Goal: Information Seeking & Learning: Find specific fact

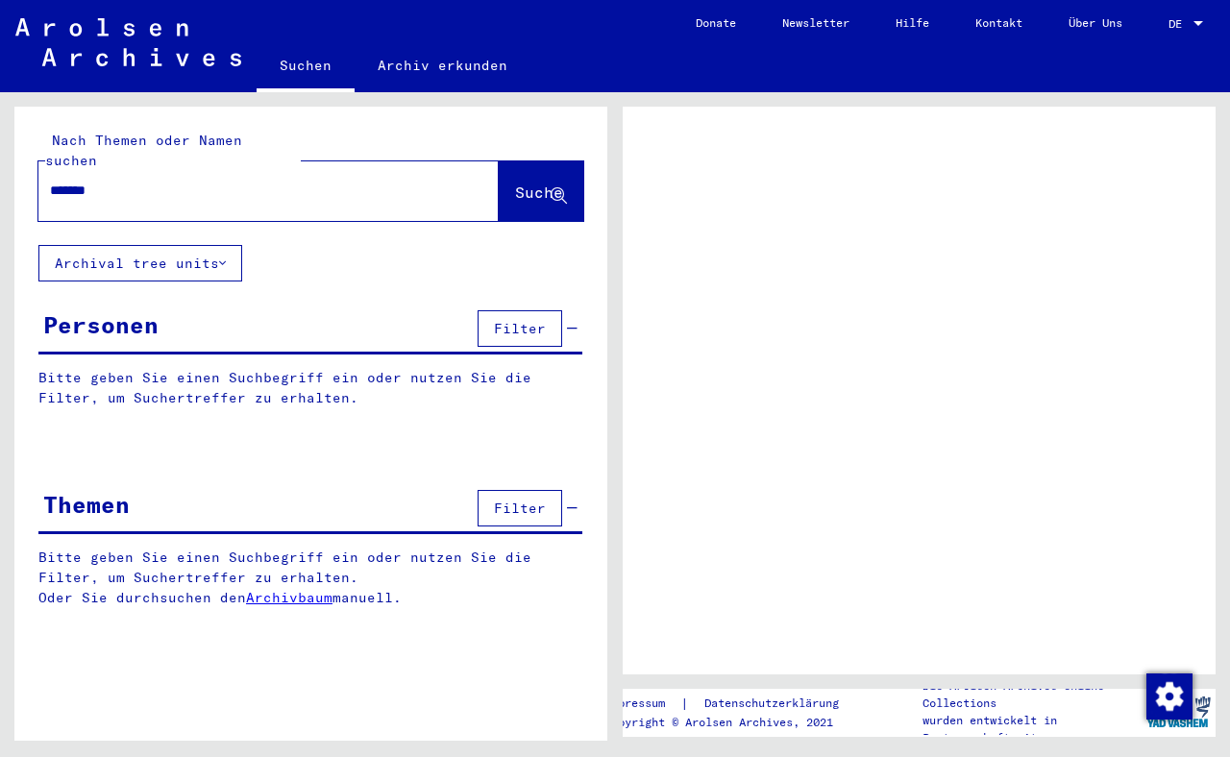
type input "*******"
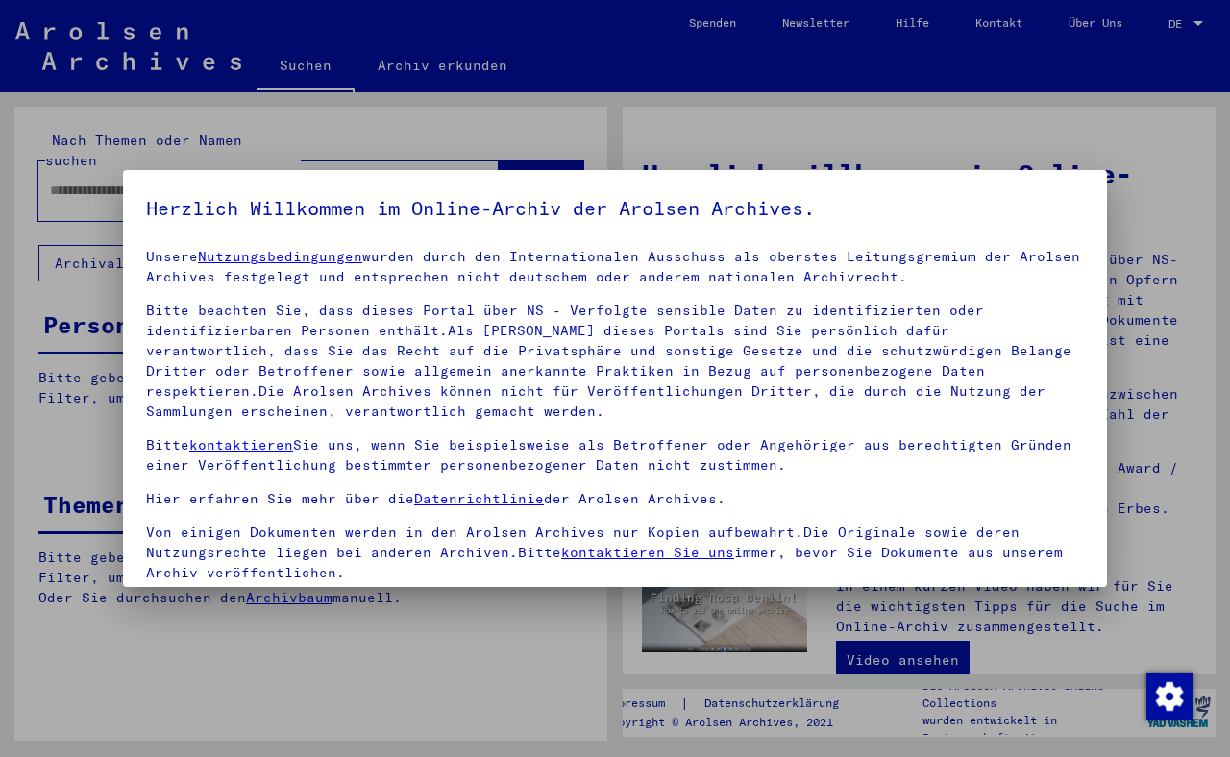
scroll to position [172, 0]
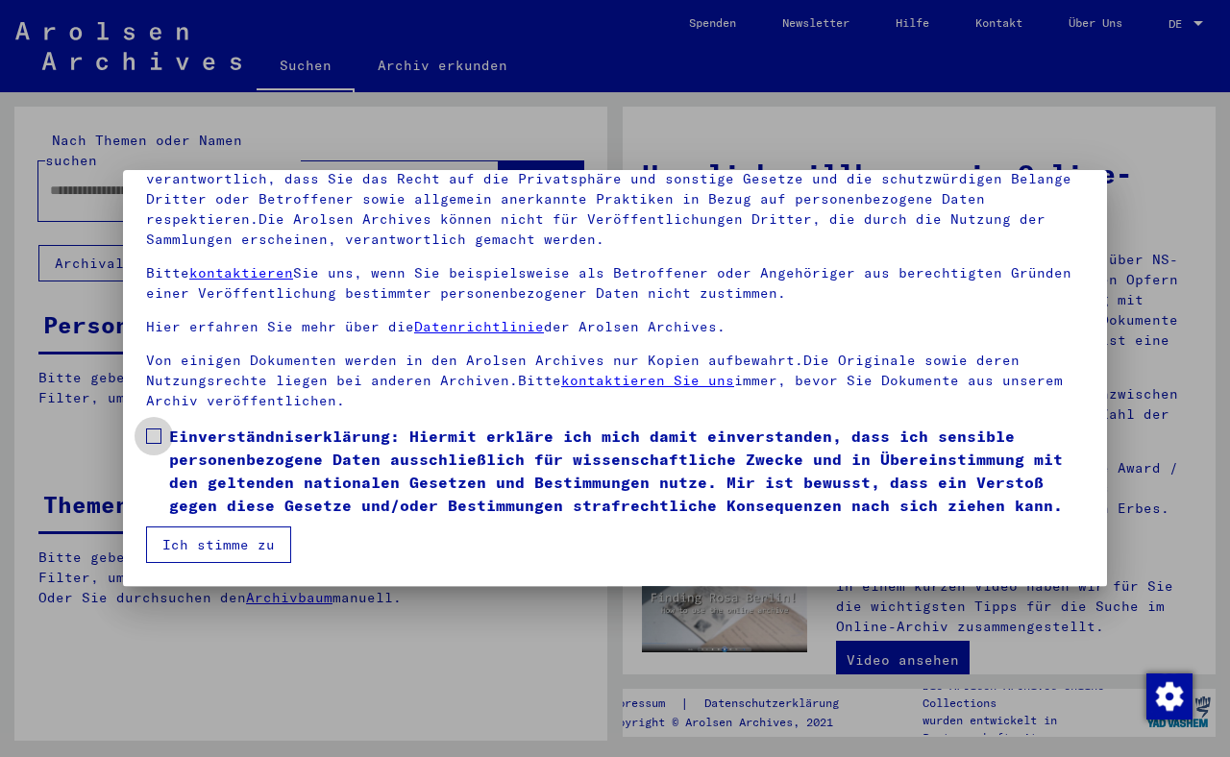
drag, startPoint x: 158, startPoint y: 410, endPoint x: 160, endPoint y: 421, distance: 10.7
click at [159, 429] on span at bounding box center [153, 436] width 15 height 15
click at [210, 542] on button "Ich stimme zu" at bounding box center [218, 545] width 145 height 37
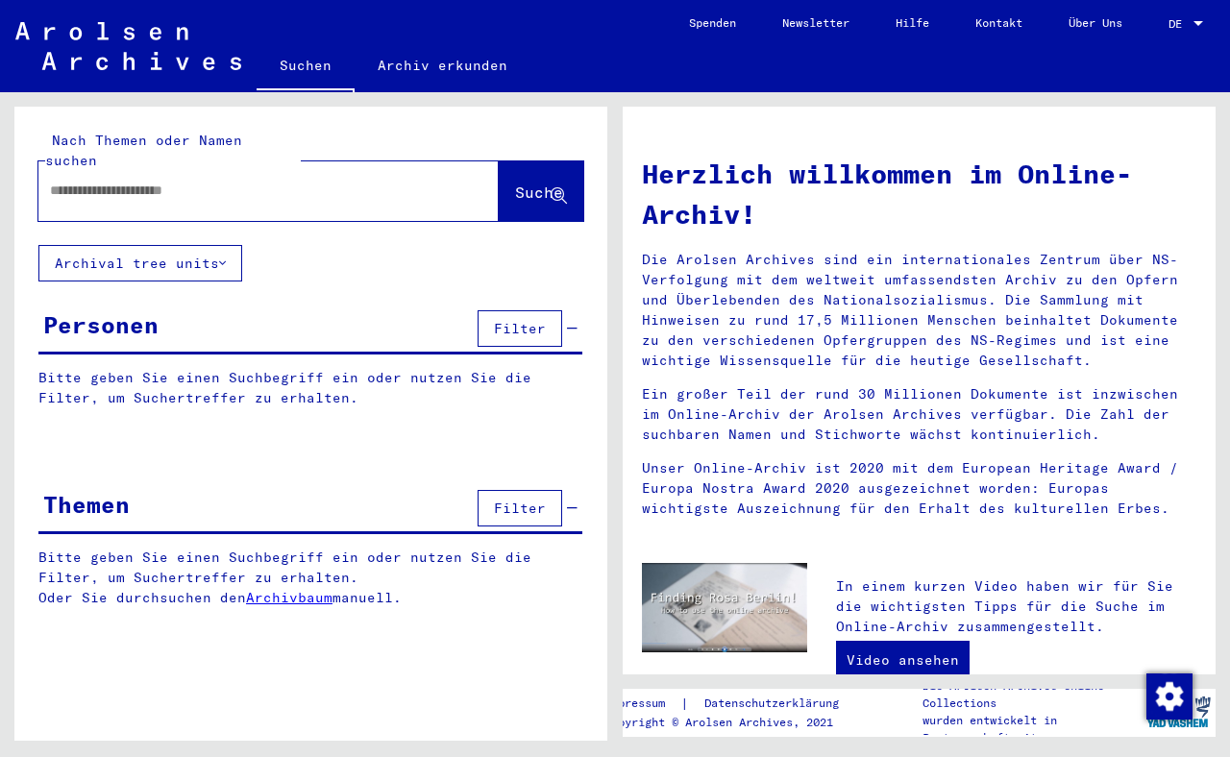
click at [105, 181] on input "text" at bounding box center [245, 191] width 391 height 20
type input "**********"
click at [517, 183] on span "Suche" at bounding box center [539, 192] width 48 height 19
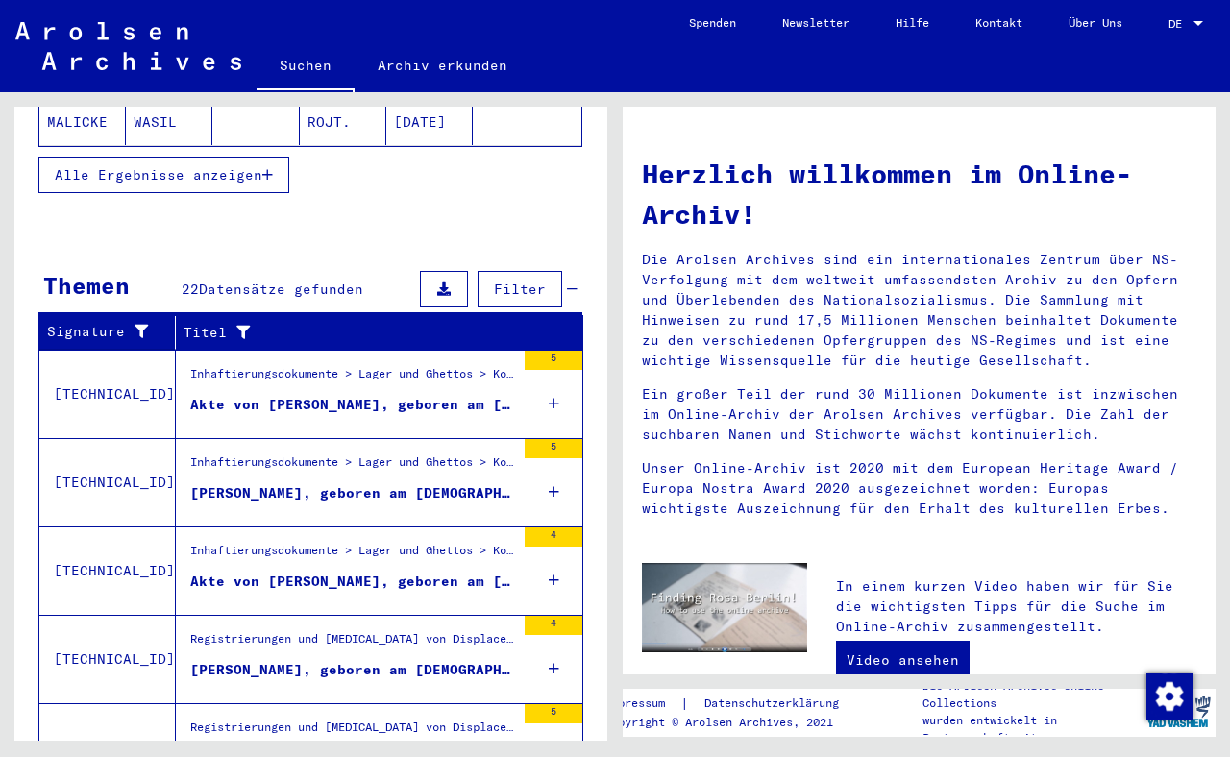
scroll to position [519, 0]
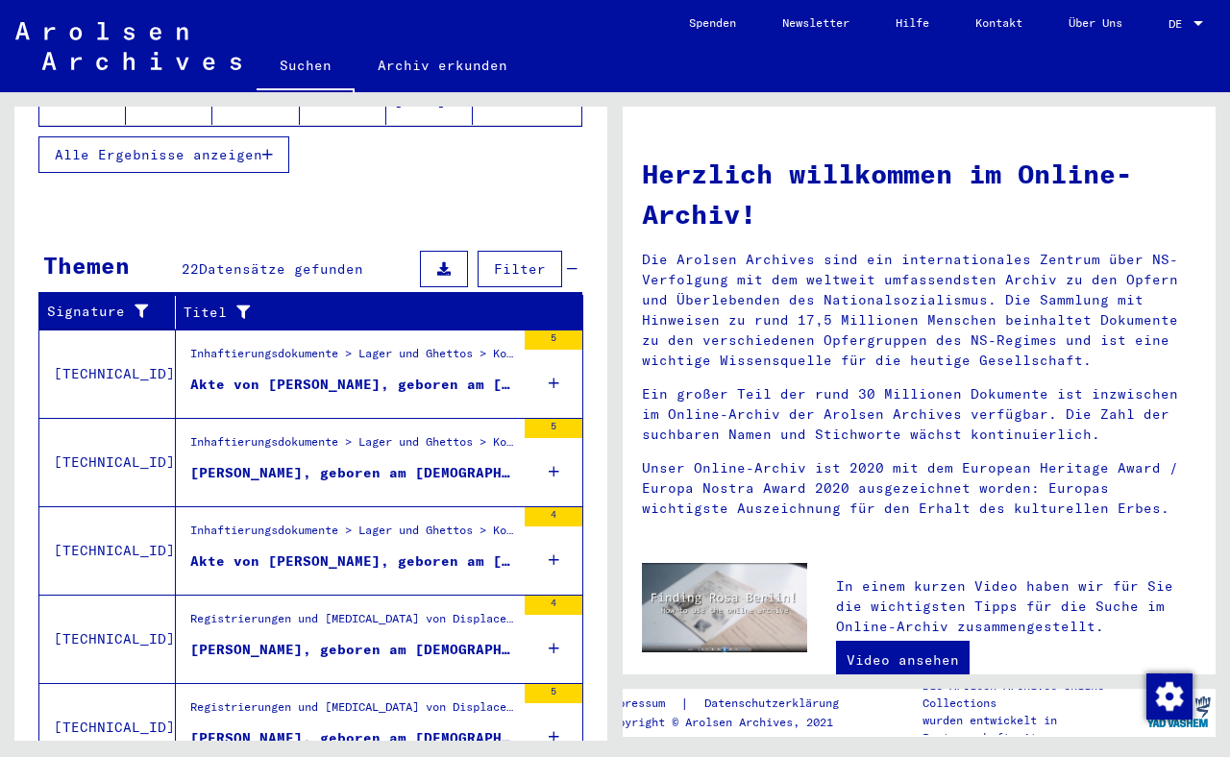
click at [320, 463] on div "[PERSON_NAME], geboren am [DEMOGRAPHIC_DATA]" at bounding box center [352, 473] width 325 height 20
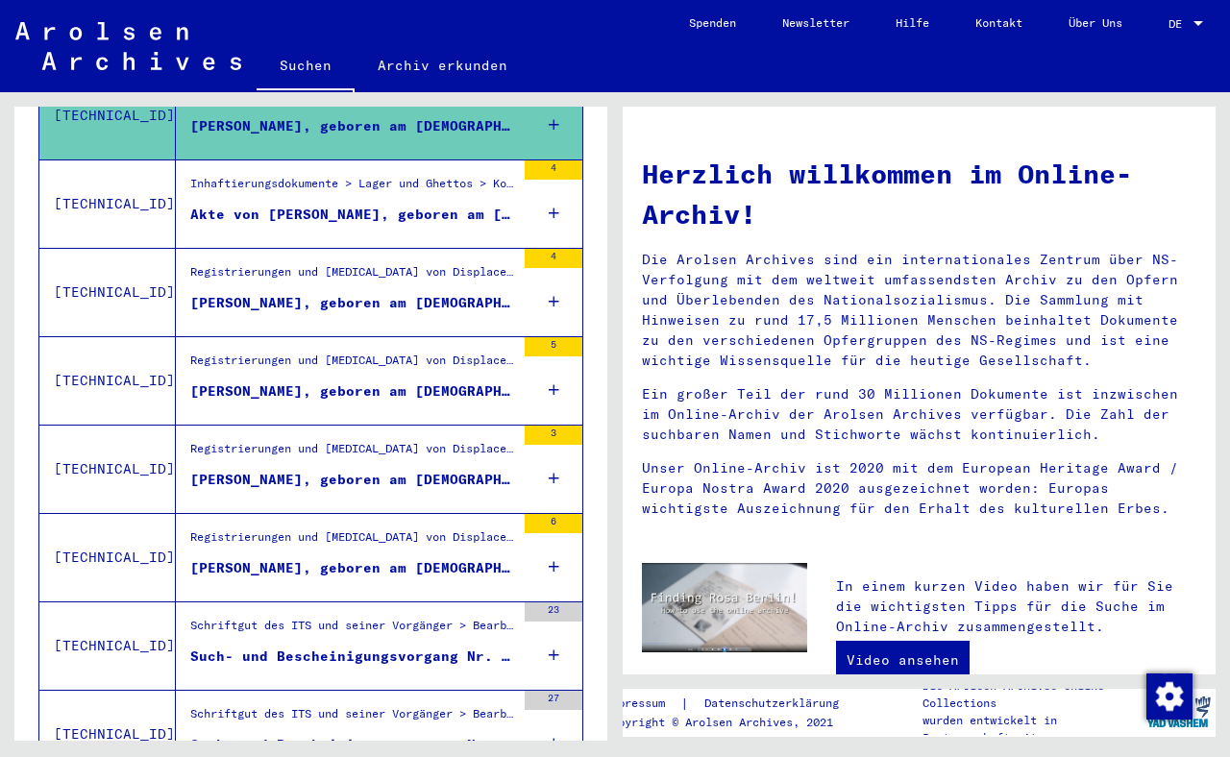
scroll to position [515, 0]
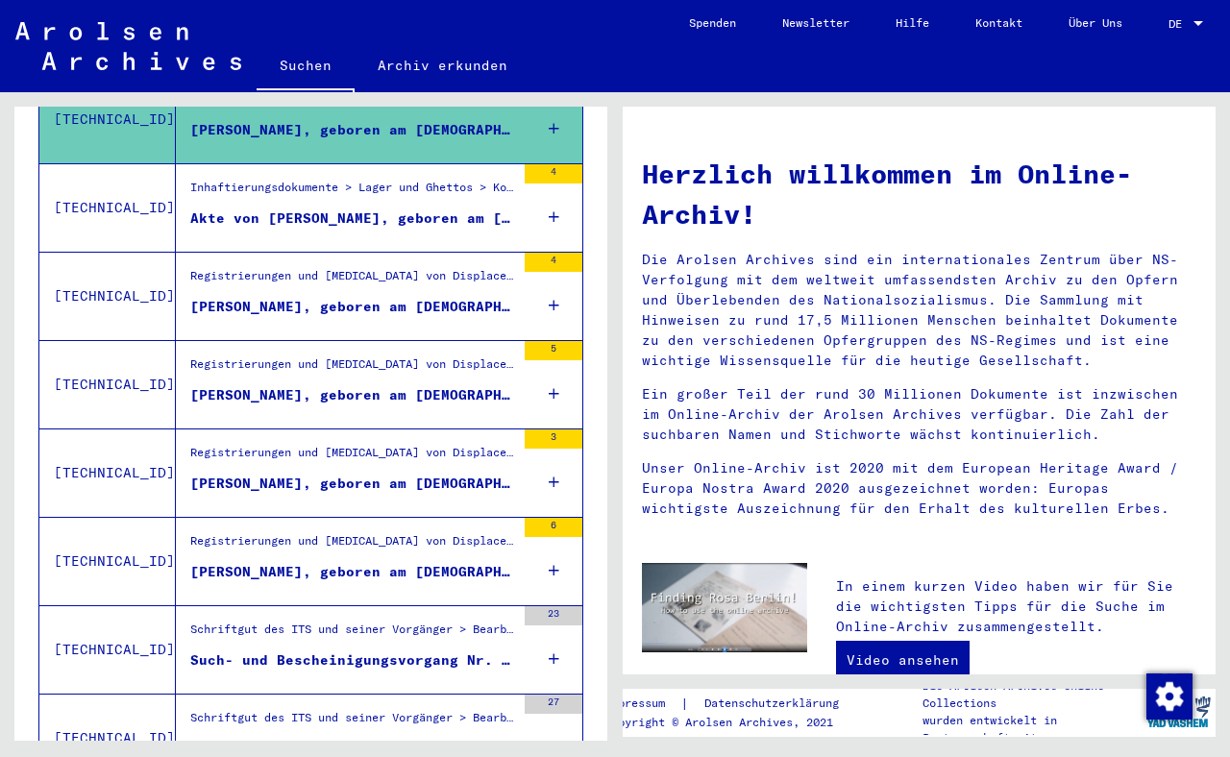
click at [347, 474] on div "[PERSON_NAME], geboren am [DEMOGRAPHIC_DATA], geboren in [GEOGRAPHIC_DATA]" at bounding box center [352, 484] width 325 height 20
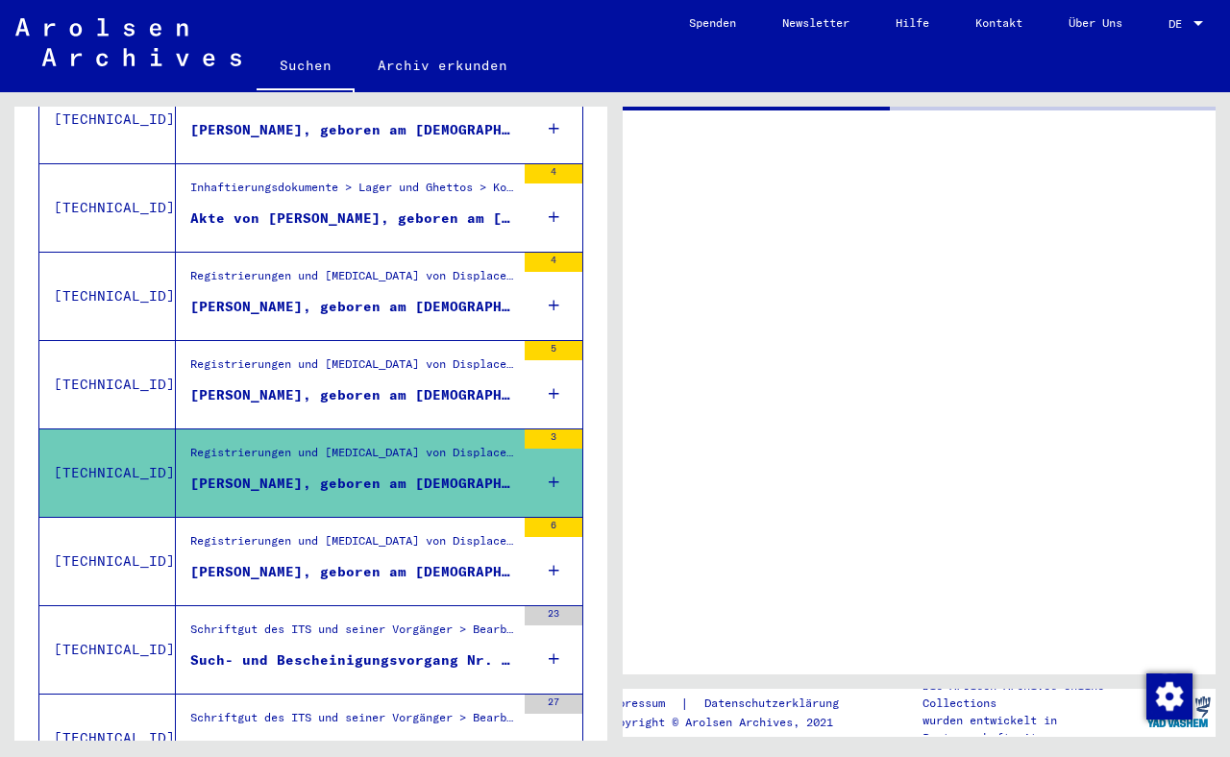
scroll to position [519, 0]
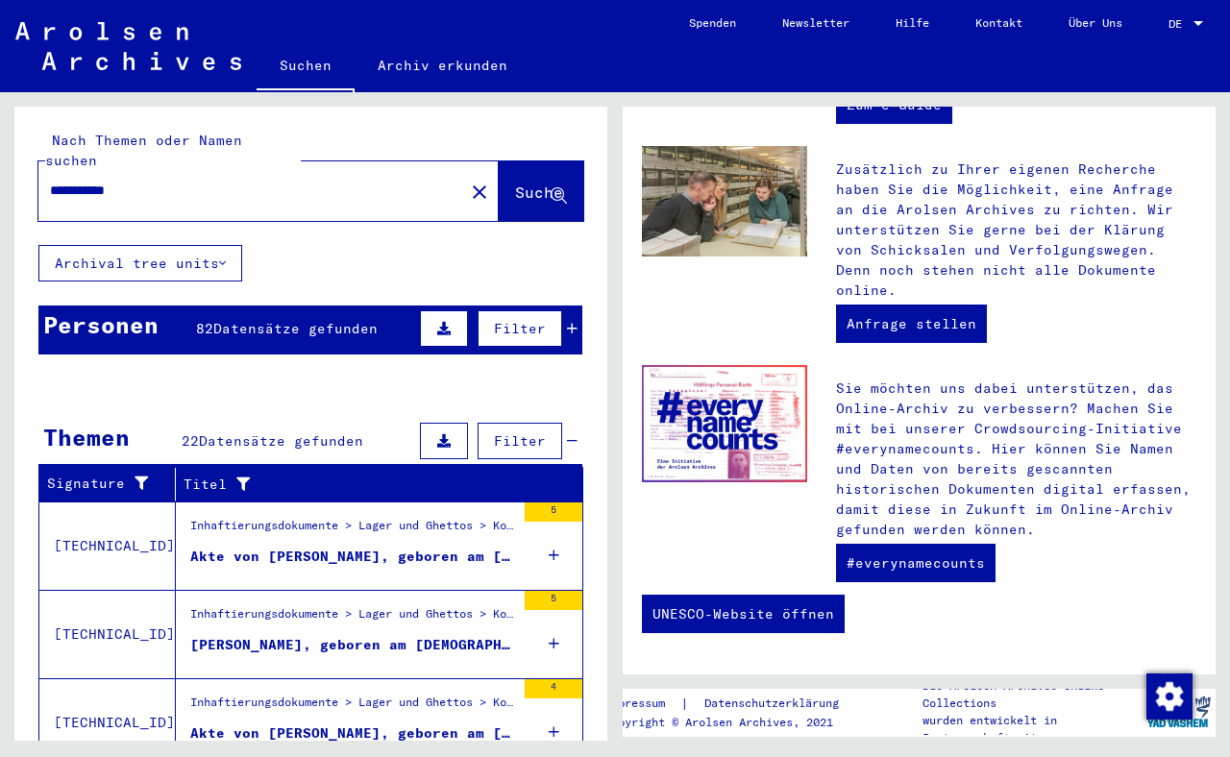
click at [437, 322] on icon at bounding box center [443, 328] width 13 height 13
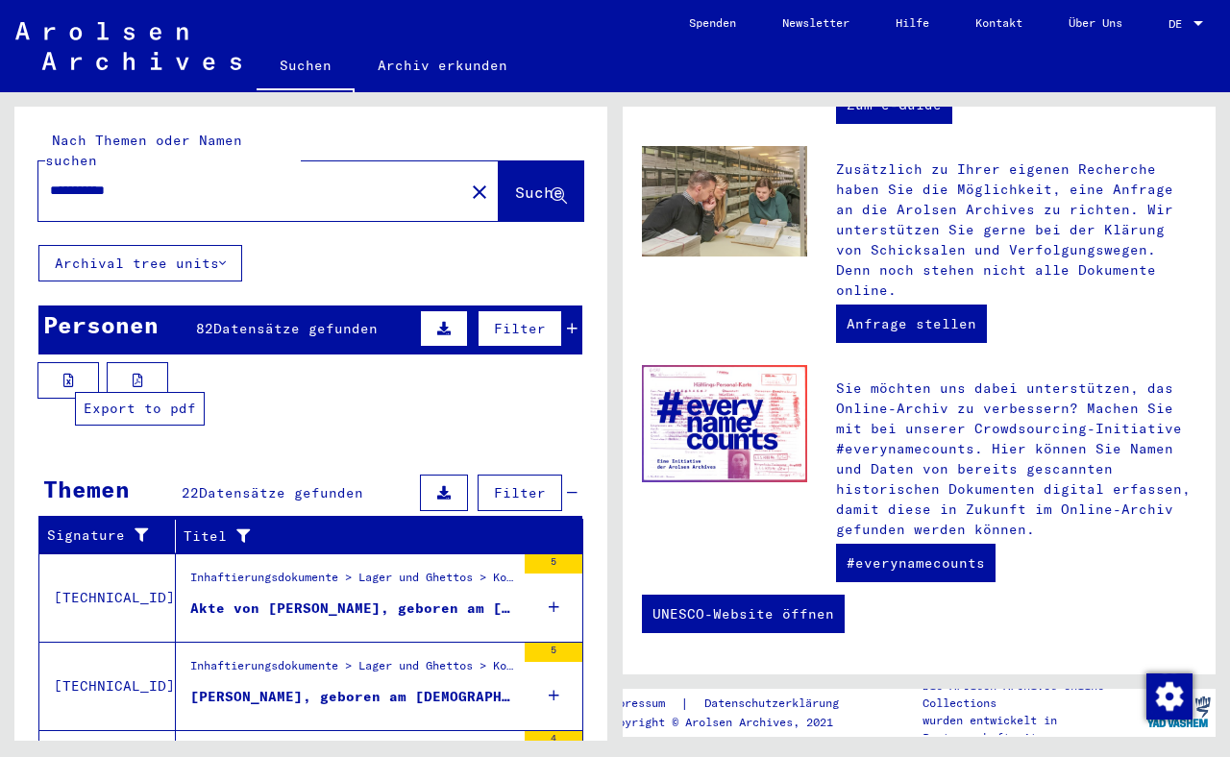
click at [139, 374] on icon at bounding box center [138, 380] width 11 height 13
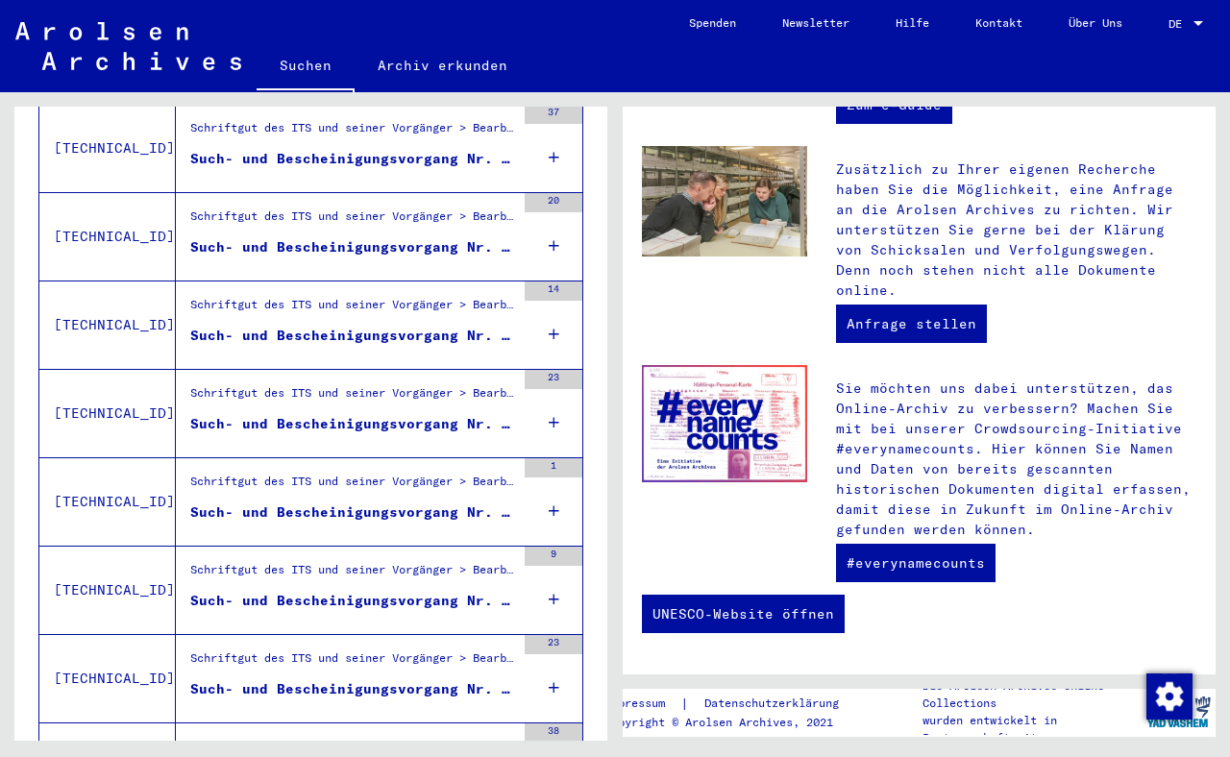
scroll to position [1849, 0]
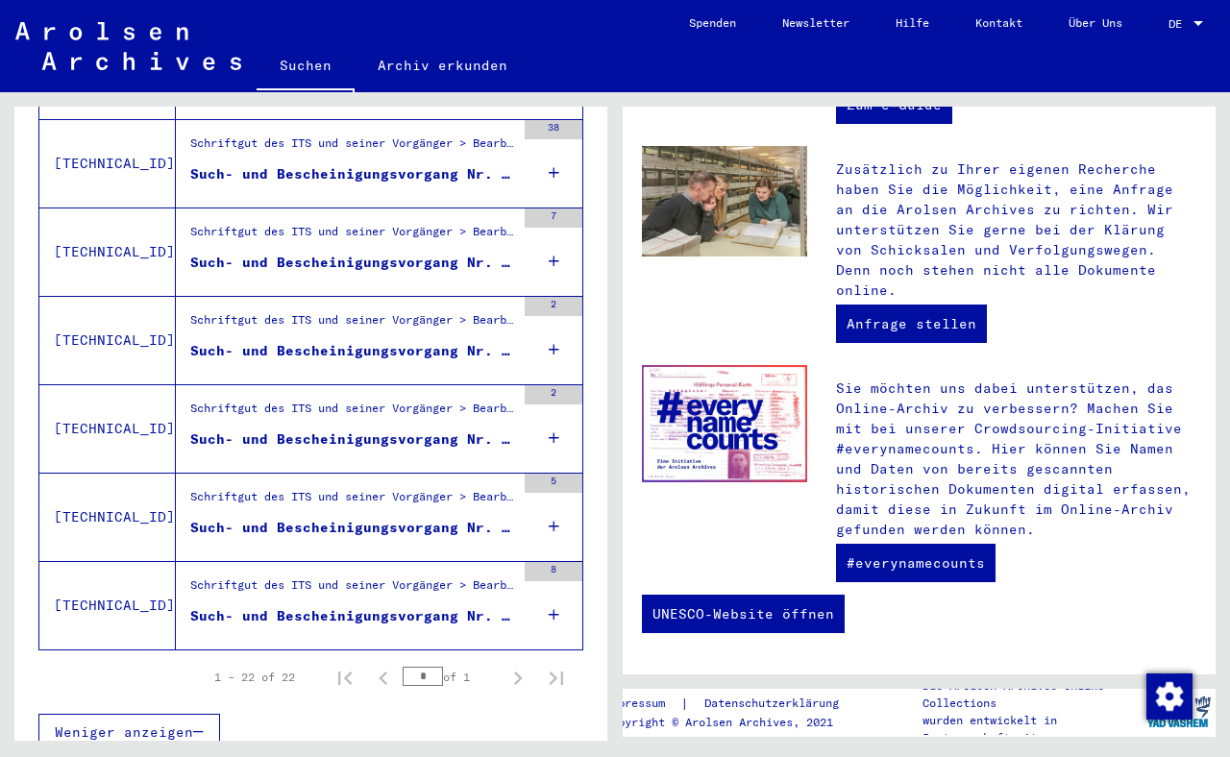
click at [220, 606] on div "Such- und Bescheinigungsvorgang Nr. 967.160 für [PERSON_NAME] geboren [DEMOGRAP…" at bounding box center [352, 616] width 325 height 20
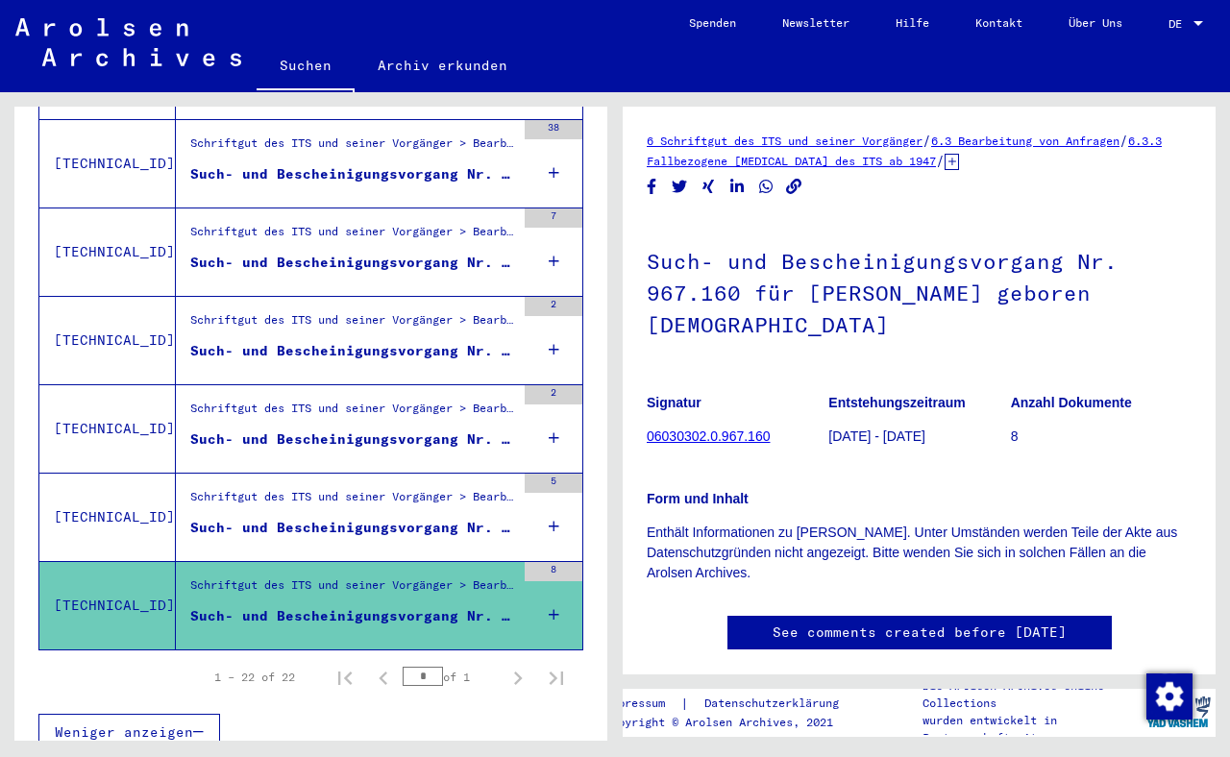
scroll to position [415, 0]
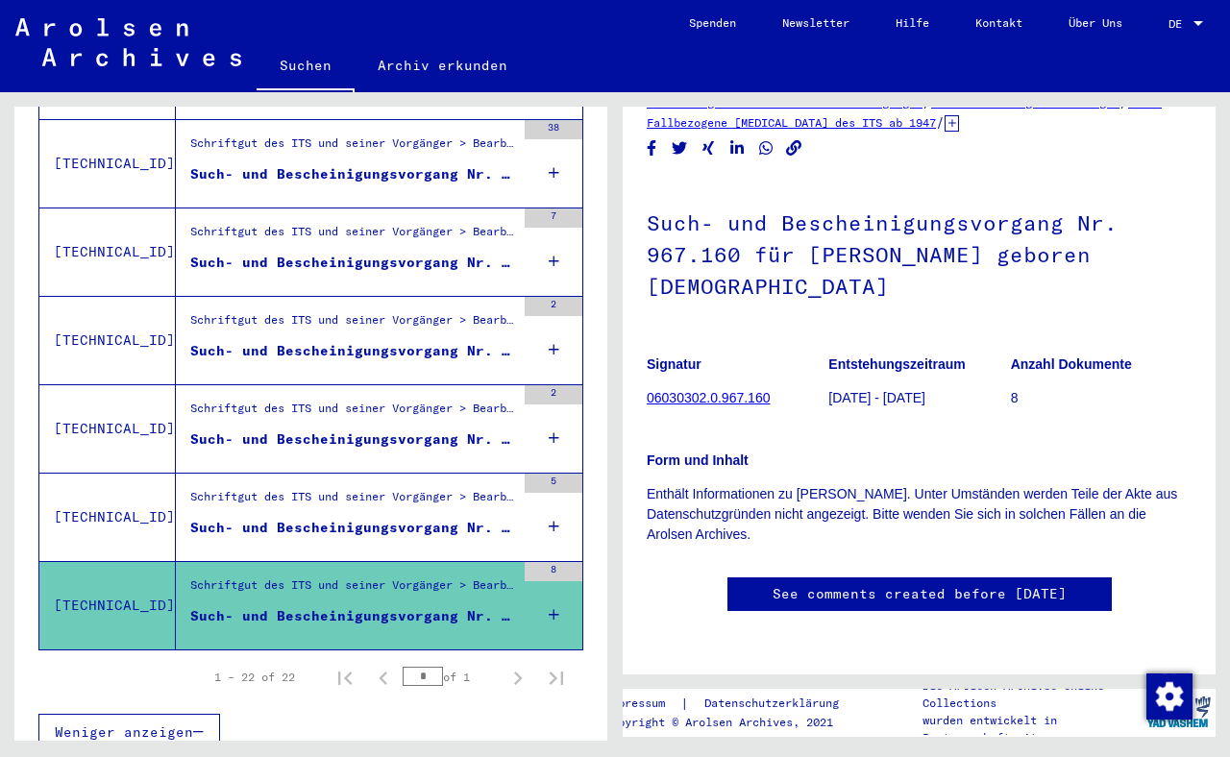
click at [210, 491] on div "Schriftgut des ITS und seiner Vorgänger > Bearbeitung von Anfragen > Fallbezoge…" at bounding box center [352, 501] width 325 height 27
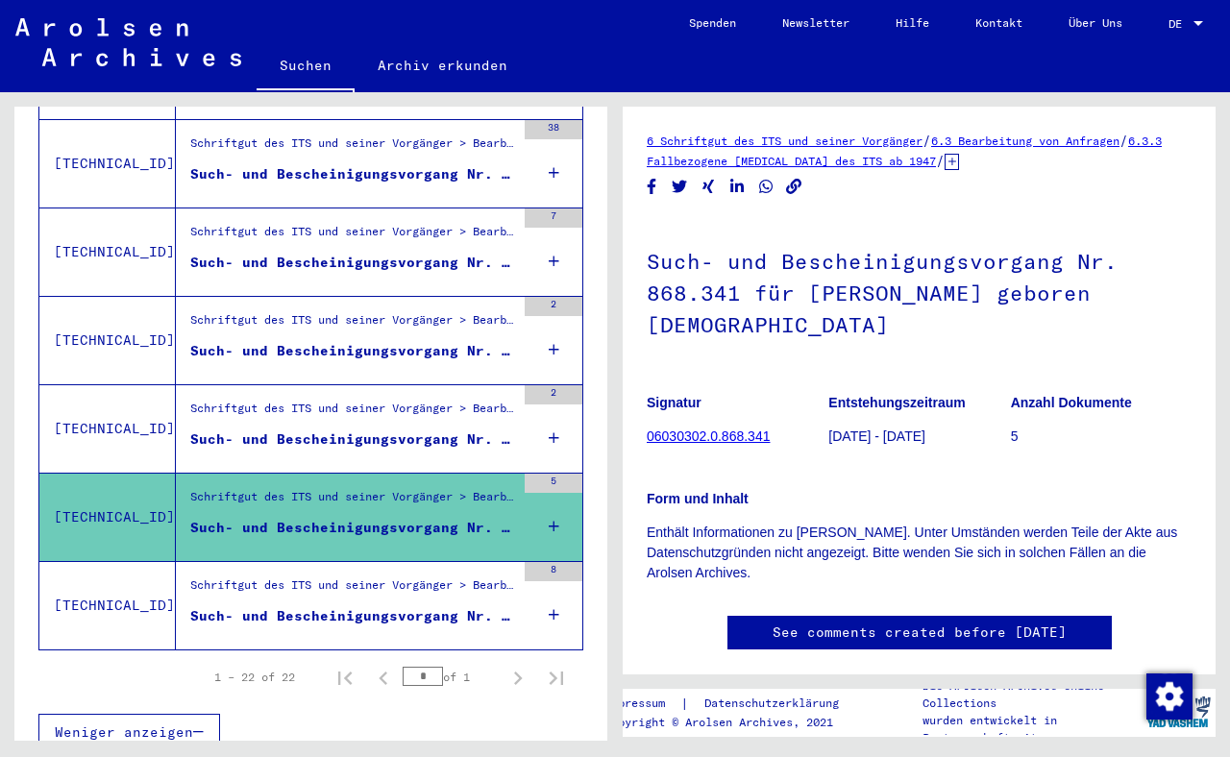
click at [254, 408] on mat-grid-list "Schriftgut des ITS und seiner Vorgänger > Bearbeitung von Anfragen > Fallbezoge…" at bounding box center [352, 429] width 325 height 59
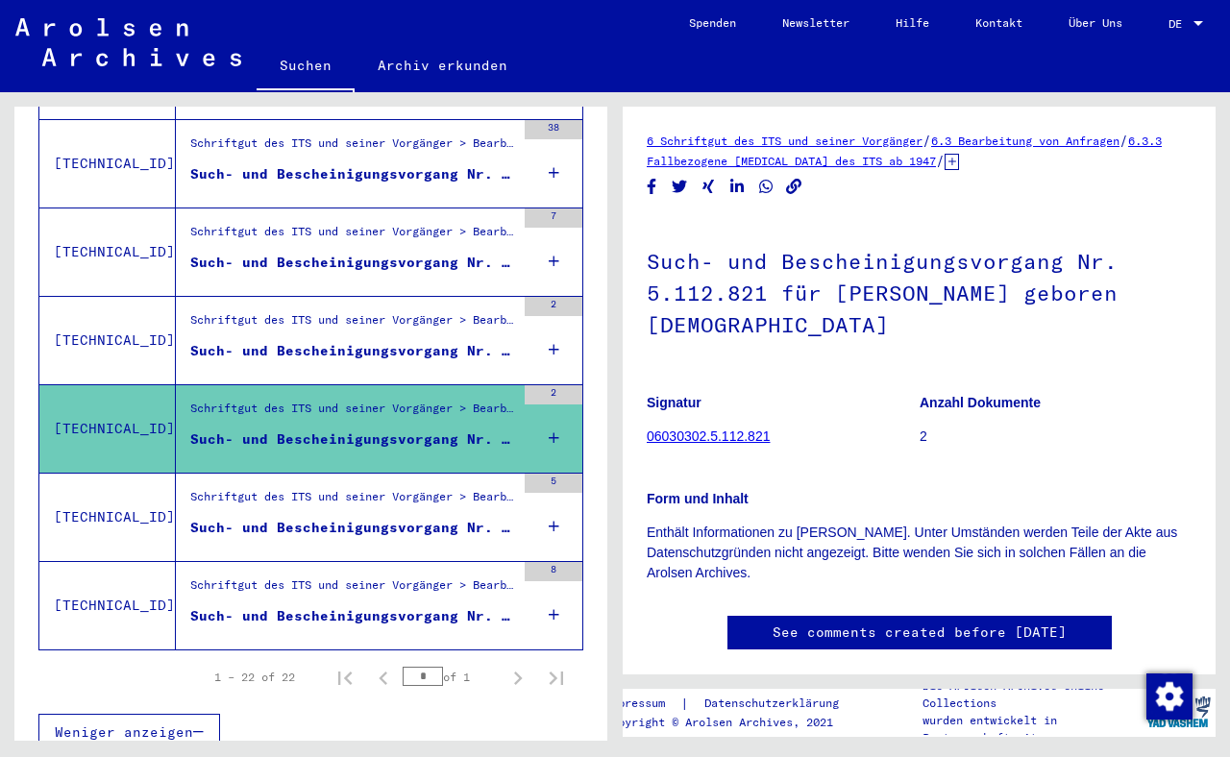
click at [327, 341] on div "Such- und Bescheinigungsvorgang Nr. 5.070.935 für [PERSON_NAME] geboren [DEMOGR…" at bounding box center [352, 351] width 325 height 20
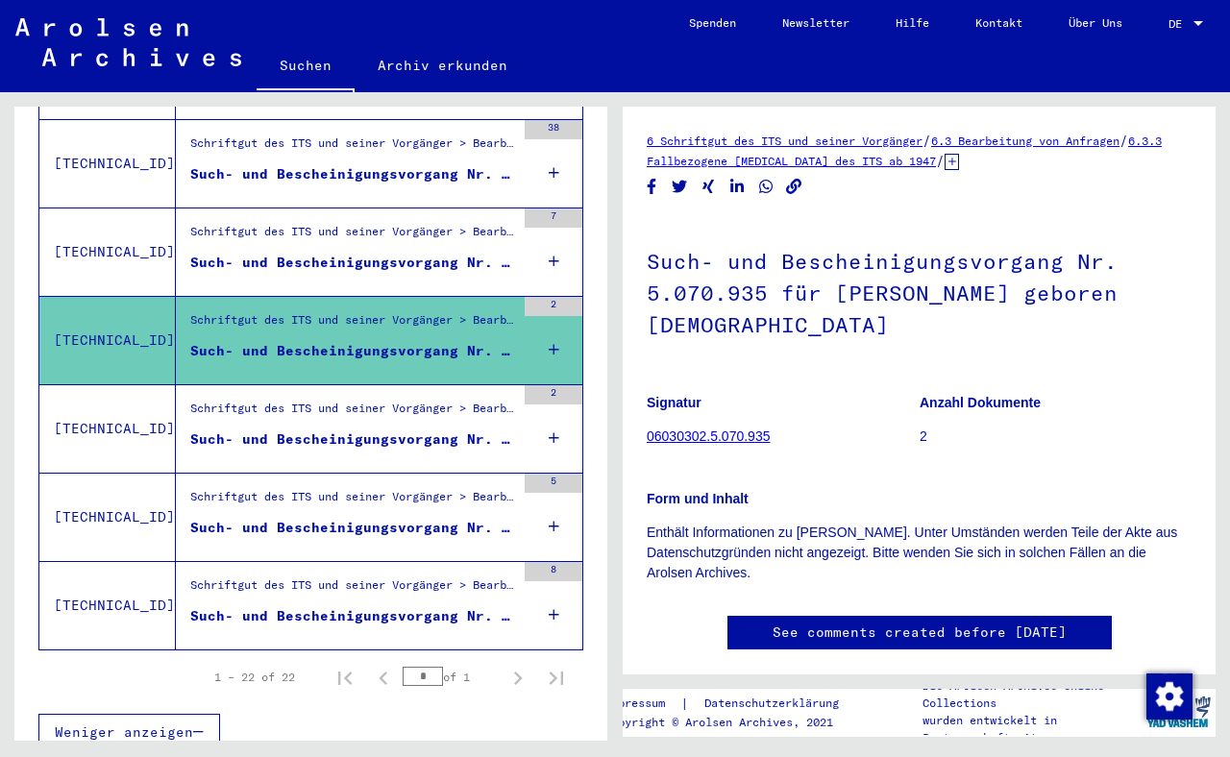
click at [350, 223] on div "Schriftgut des ITS und seiner Vorgänger > Bearbeitung von Anfragen > Fallbezoge…" at bounding box center [352, 236] width 325 height 27
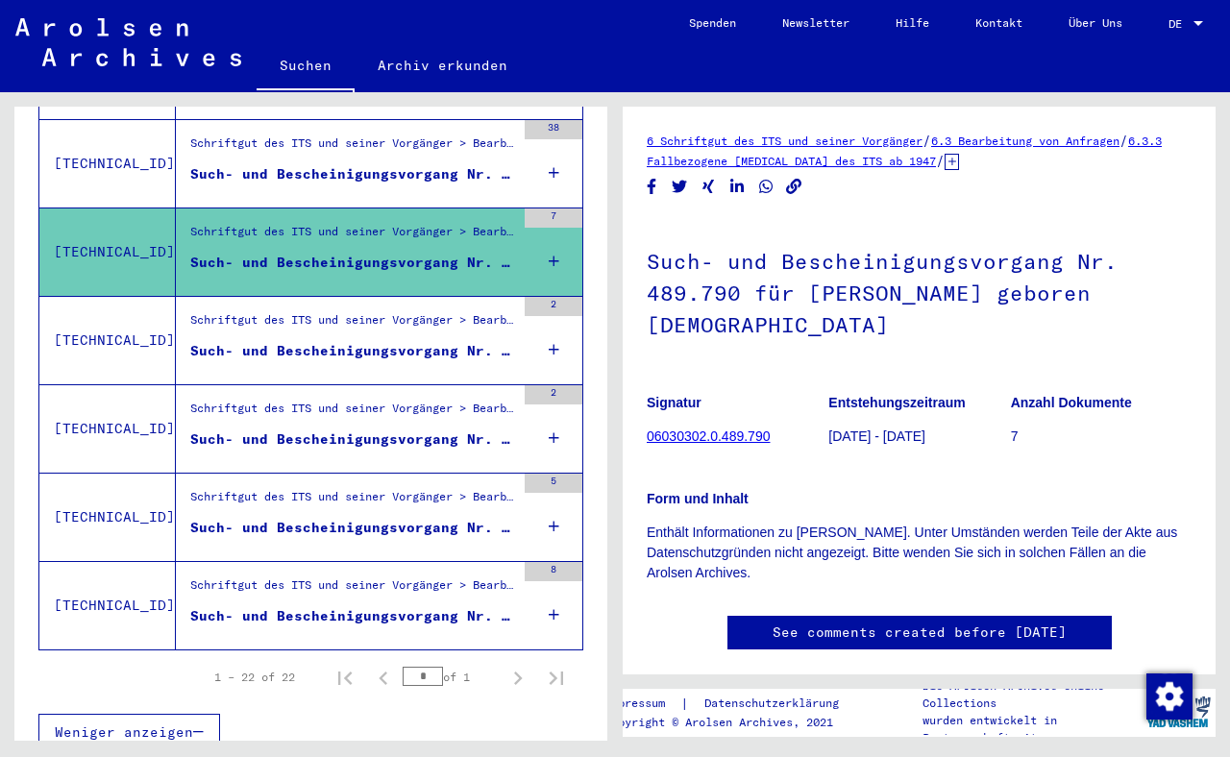
click at [281, 164] on div "Such- und Bescheinigungsvorgang Nr. 36.909 für [PERSON_NAME] geboren [DEMOGRAPH…" at bounding box center [352, 174] width 325 height 20
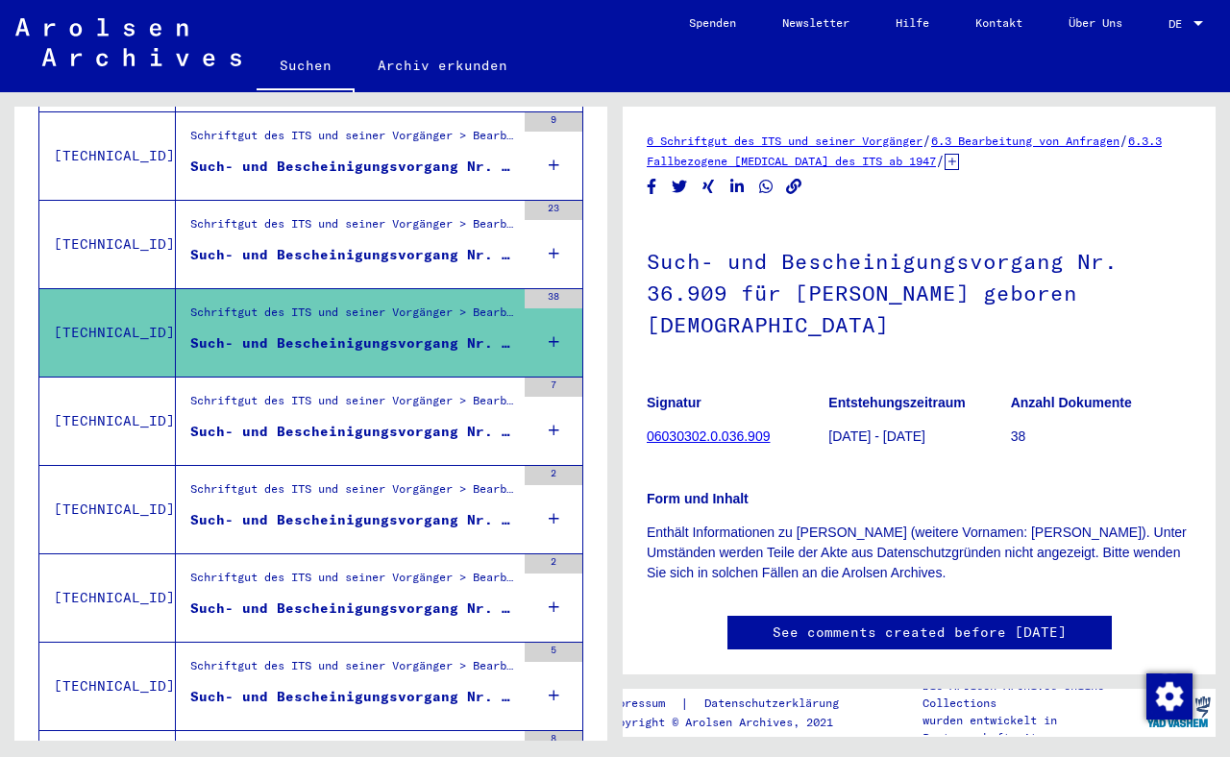
scroll to position [1642, 0]
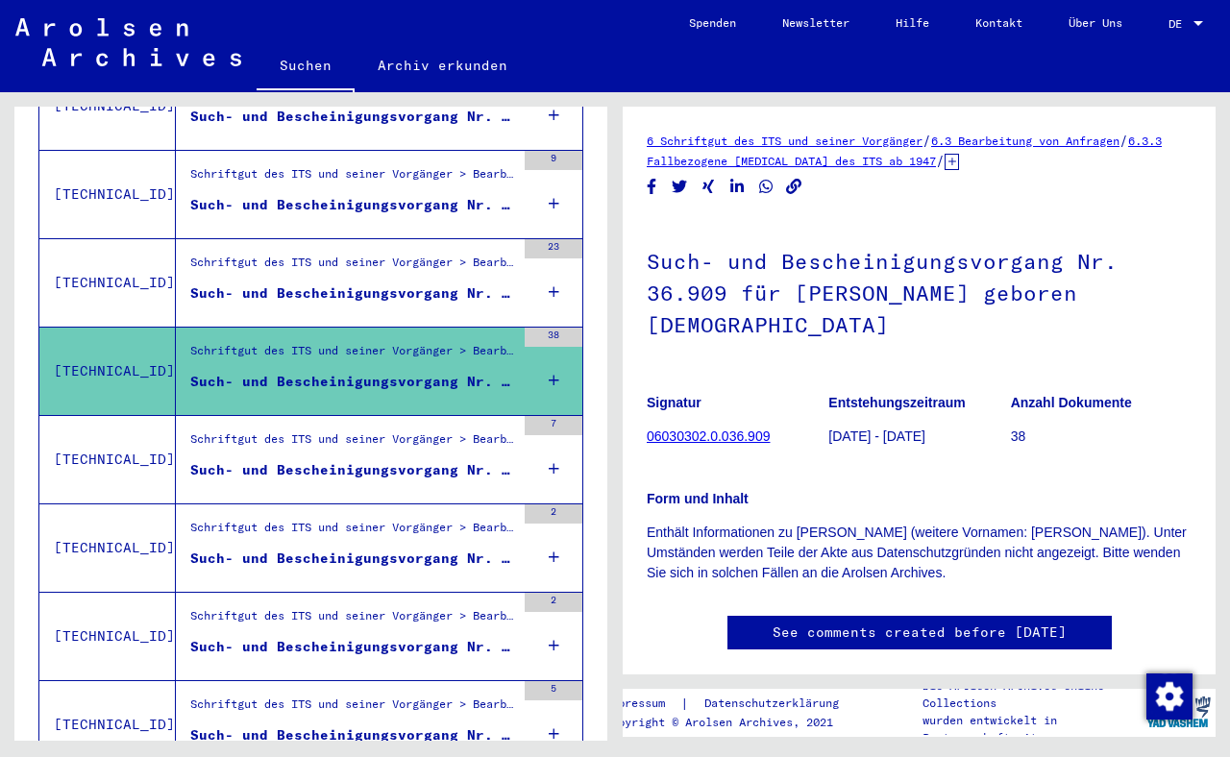
click at [331, 260] on figure "Schriftgut des ITS und seiner Vorgänger > Bearbeitung von Anfragen > Fallbezoge…" at bounding box center [352, 268] width 325 height 29
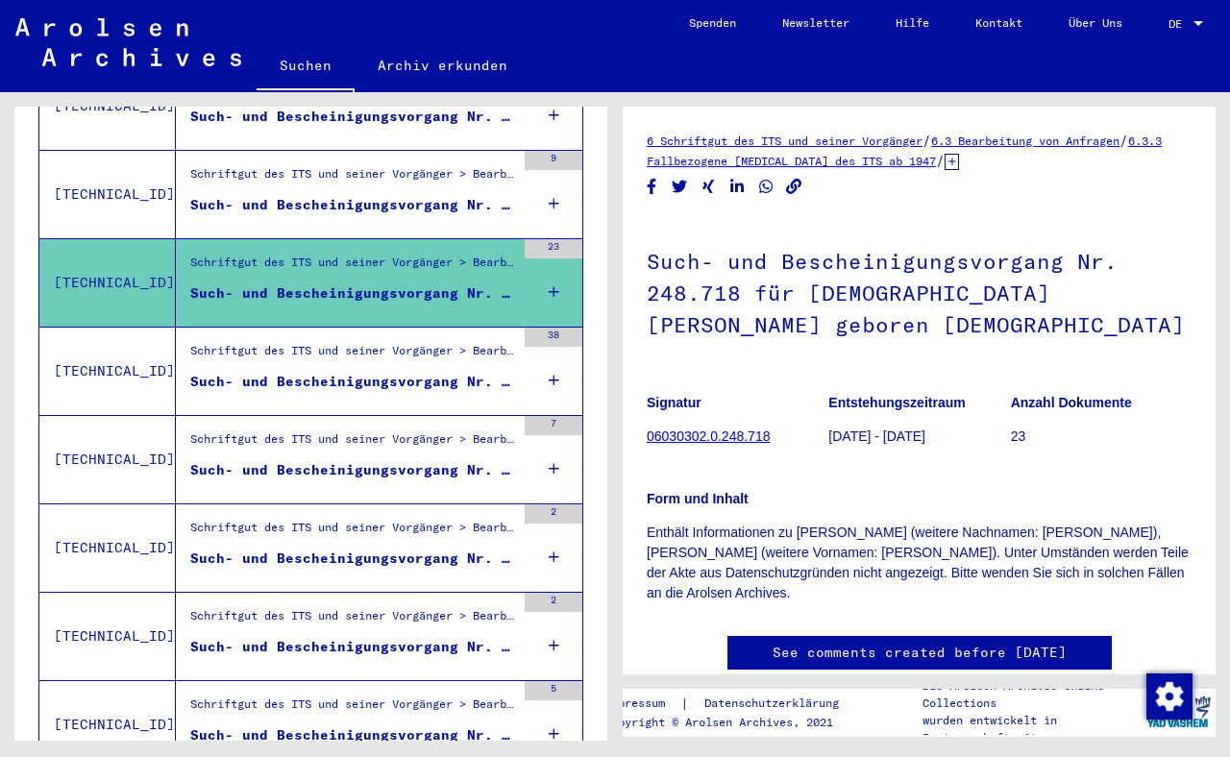
click at [344, 165] on div "Schriftgut des ITS und seiner Vorgänger > Bearbeitung von Anfragen > Fallbezoge…" at bounding box center [352, 178] width 325 height 27
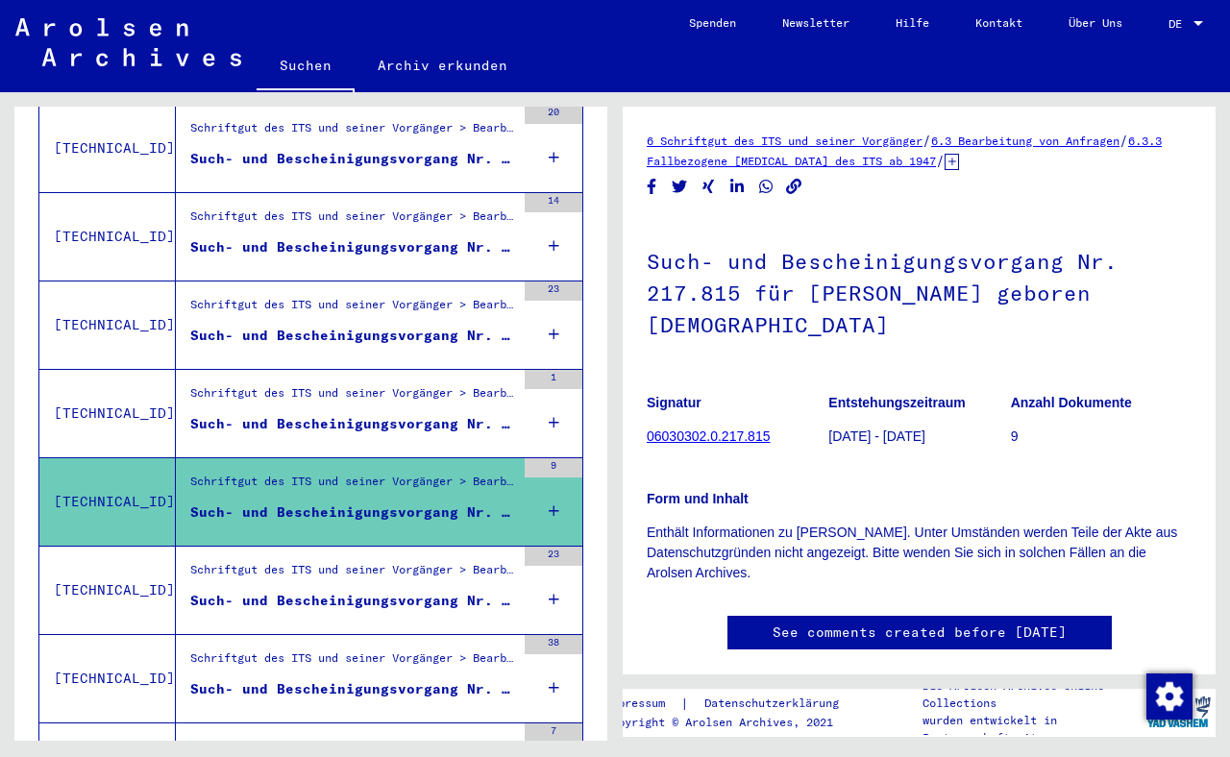
scroll to position [1330, 0]
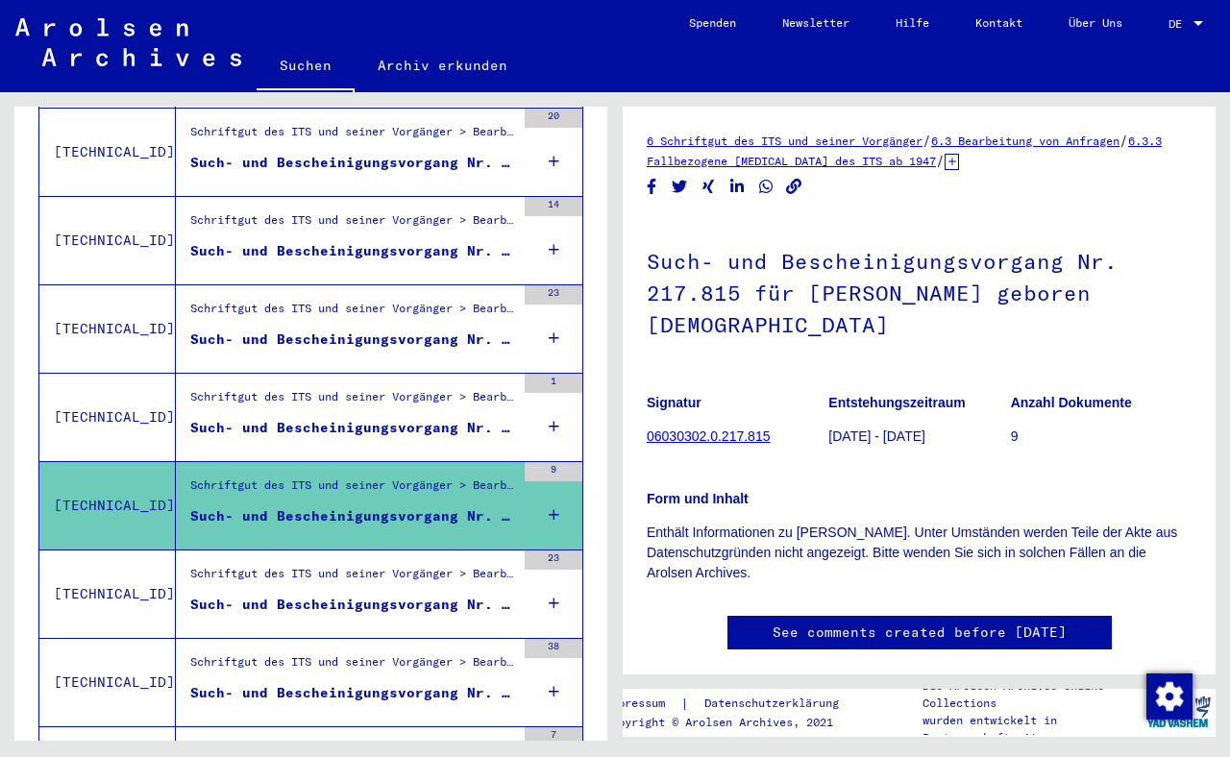
click at [291, 391] on div "Schriftgut des ITS und seiner Vorgänger > Bearbeitung von Anfragen > Fallbezoge…" at bounding box center [352, 401] width 325 height 27
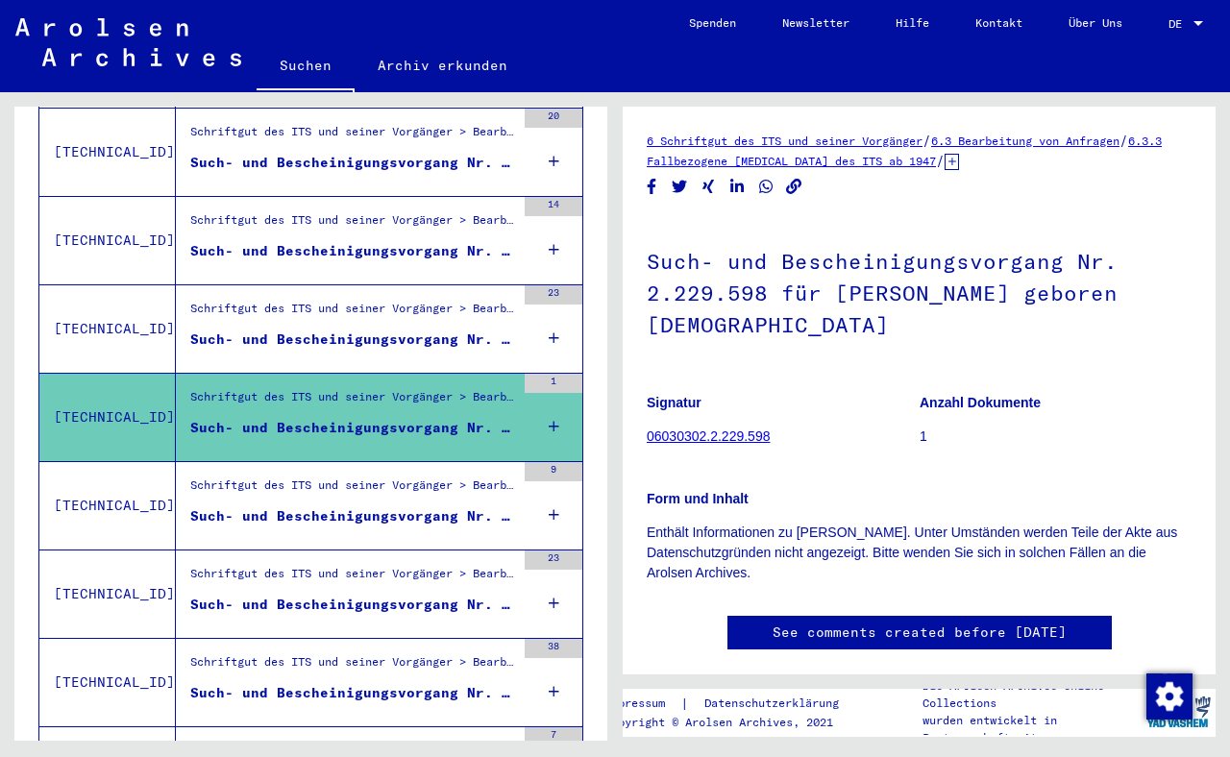
click at [294, 211] on div "Schriftgut des ITS und seiner Vorgänger > Bearbeitung von Anfragen > Fallbezoge…" at bounding box center [352, 224] width 325 height 27
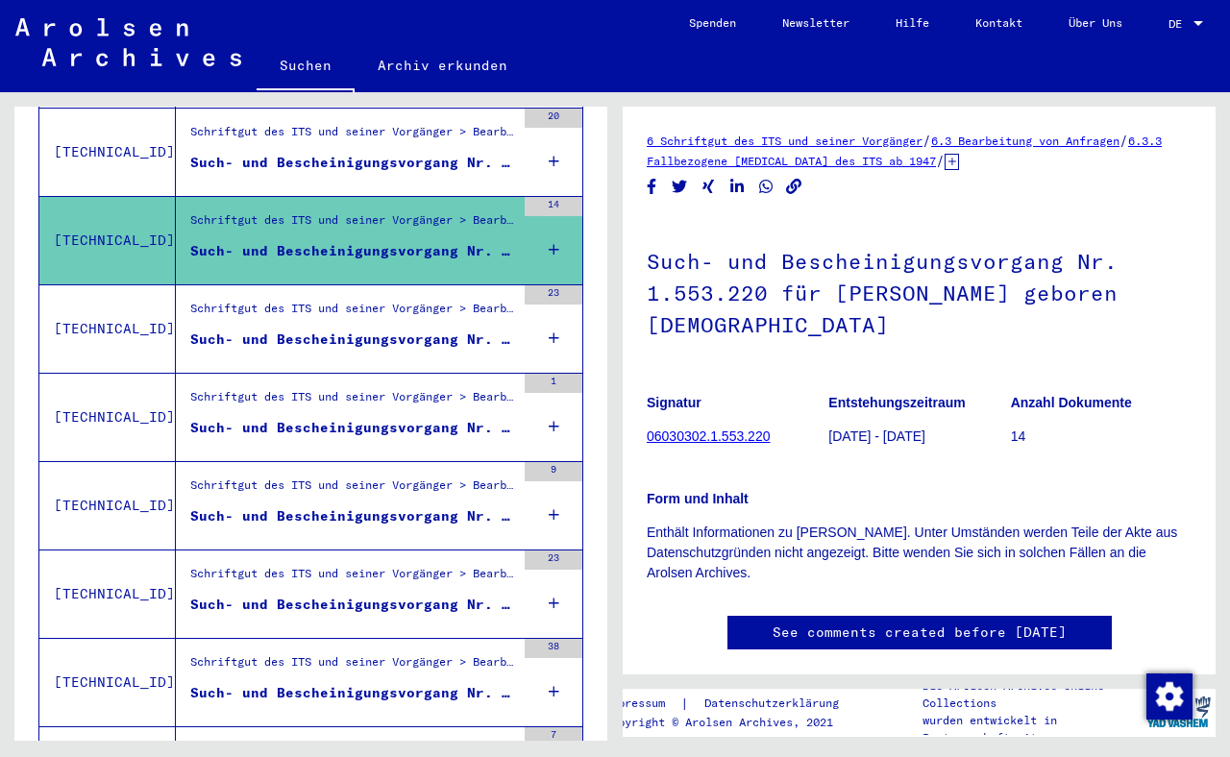
click at [295, 127] on div "Schriftgut des ITS und seiner Vorgänger > Bearbeitung von Anfragen > Fallbezoge…" at bounding box center [352, 136] width 325 height 27
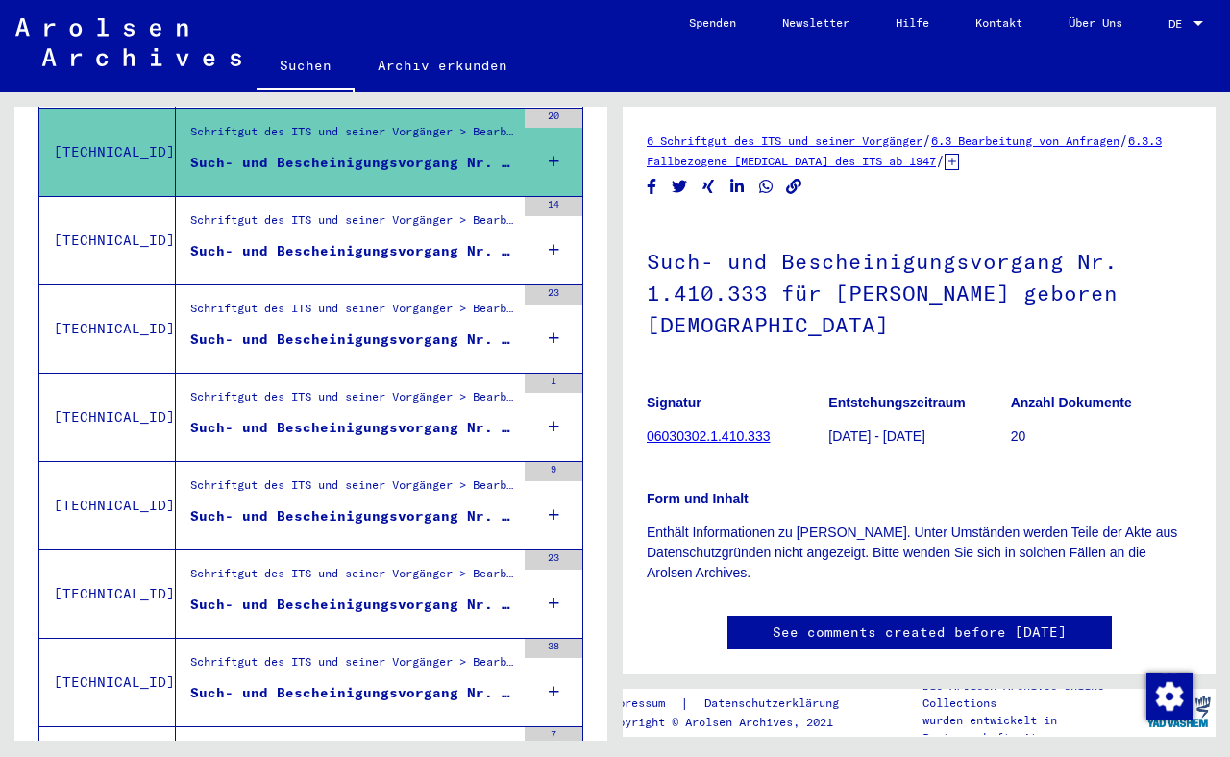
scroll to position [1019, 0]
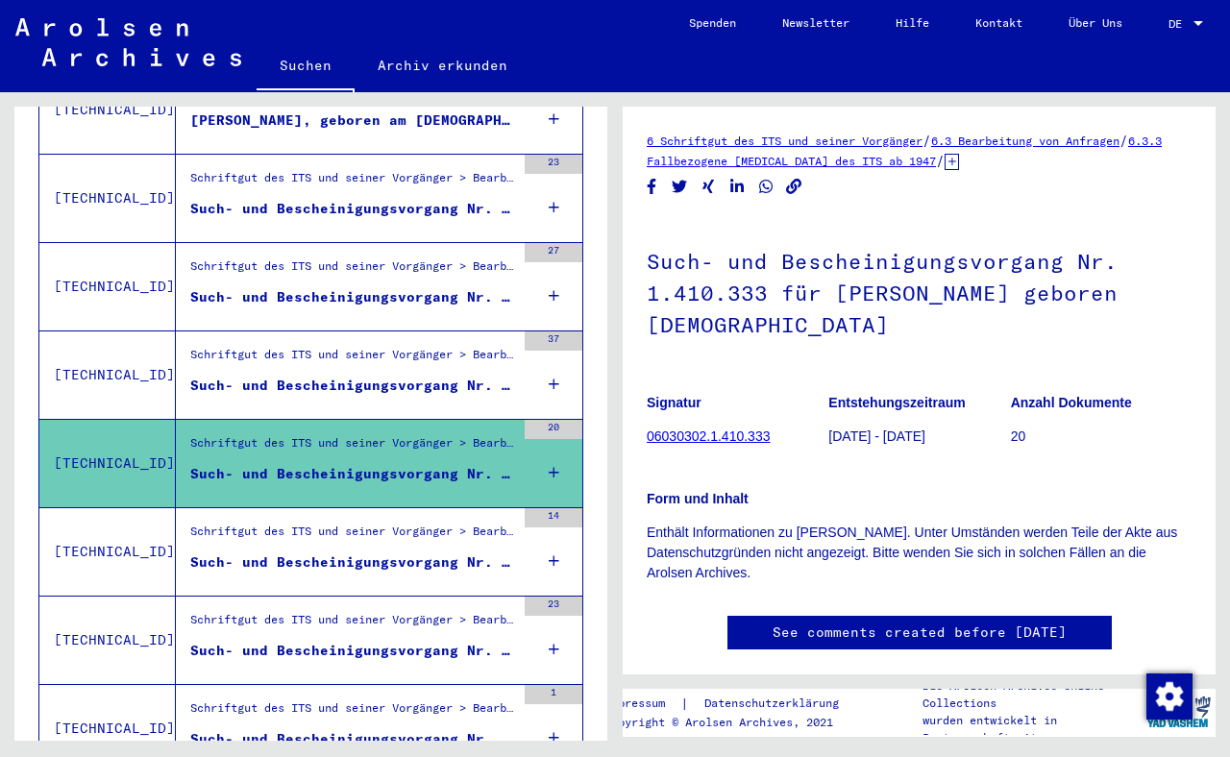
click at [309, 376] on div "Such- und Bescheinigungsvorgang Nr. 1.283.967 für [PERSON_NAME] geboren [DEMOGR…" at bounding box center [352, 386] width 325 height 20
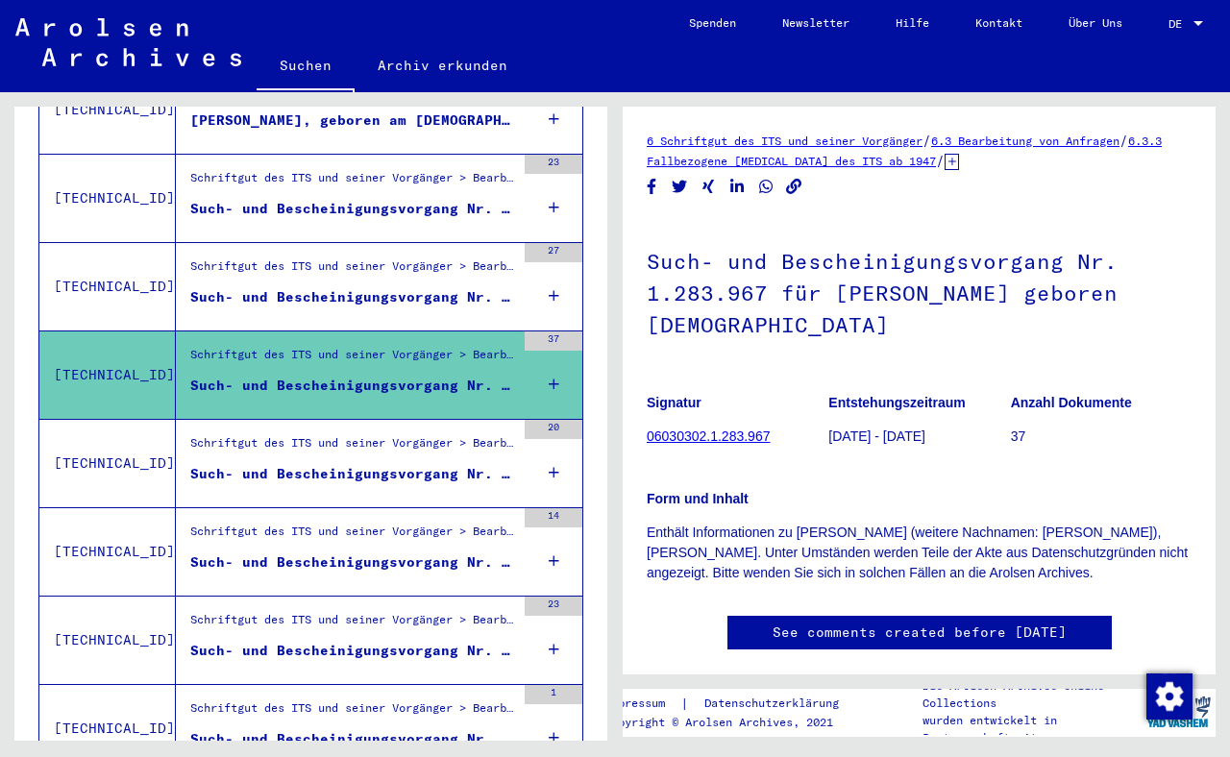
click at [325, 287] on div "Such- und Bescheinigungsvorgang Nr. 1.256.778 für [PERSON_NAME] geboren [DEMOGR…" at bounding box center [352, 297] width 325 height 20
